Goal: Find specific page/section: Find specific page/section

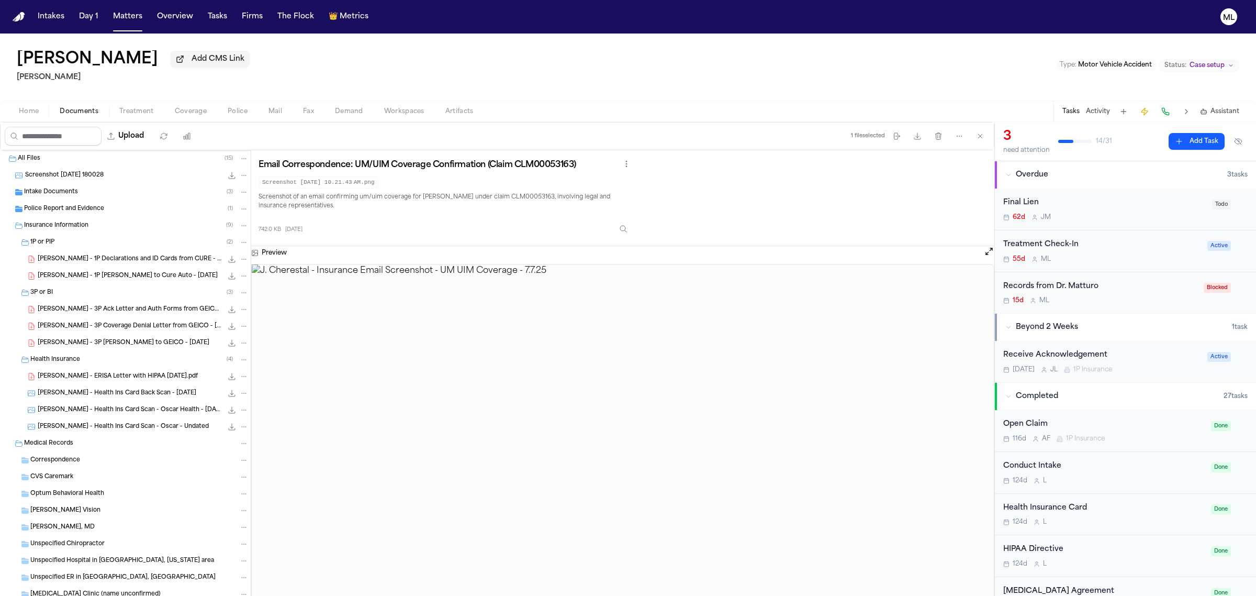
scroll to position [97, 0]
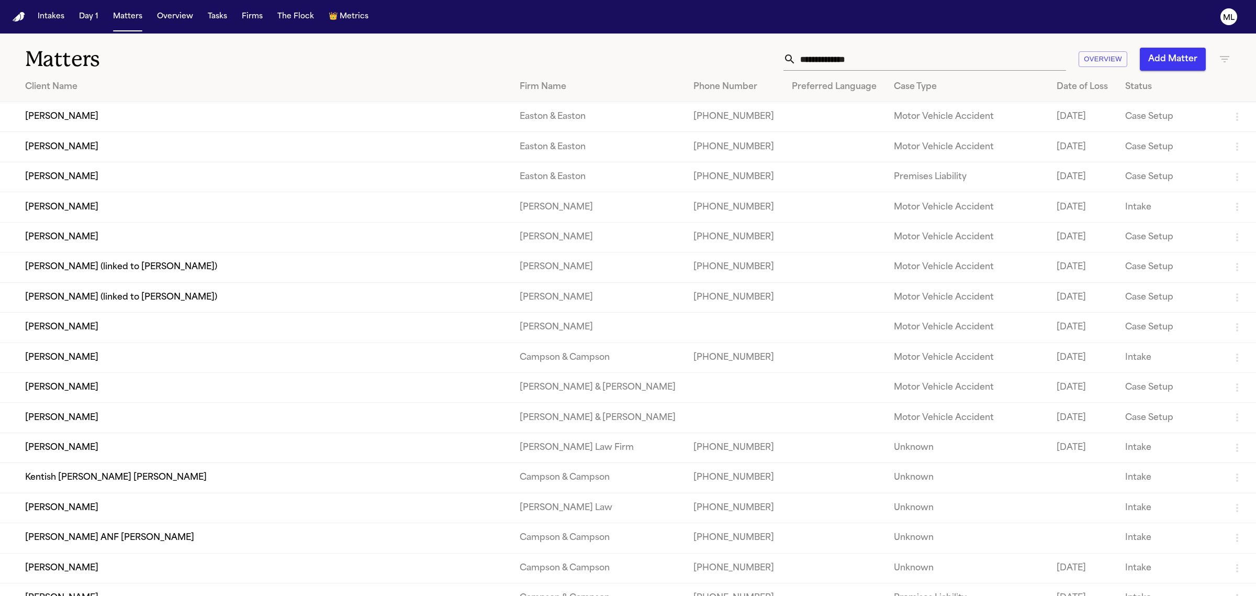
click at [249, 451] on td "[PERSON_NAME]" at bounding box center [255, 447] width 511 height 30
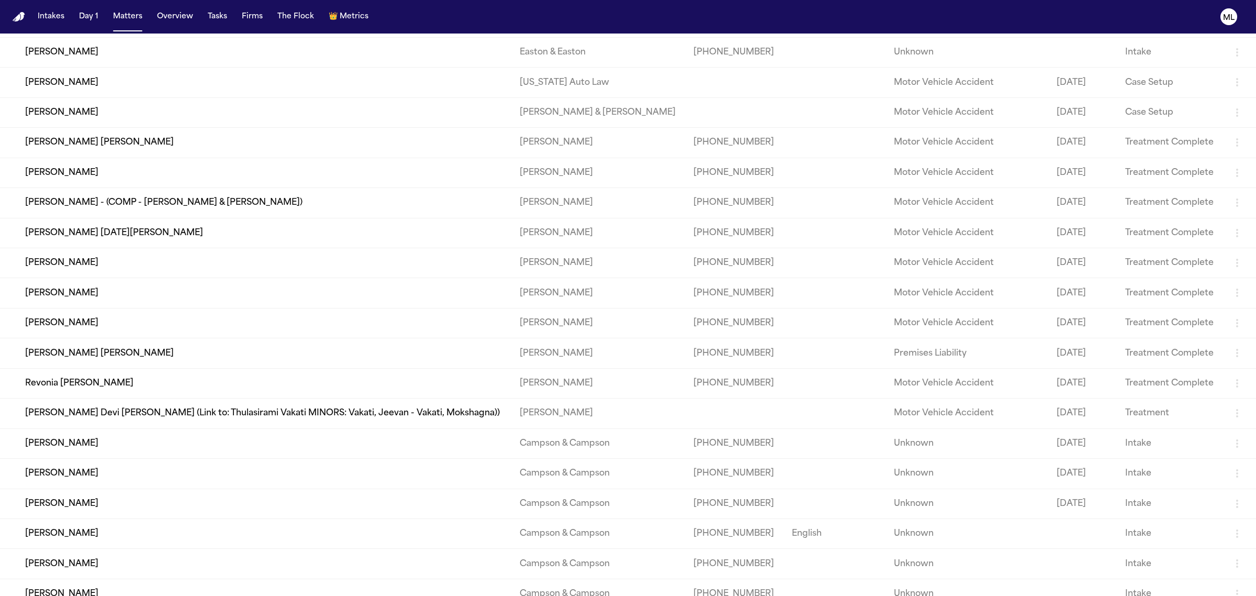
scroll to position [1309, 0]
